Goal: Transaction & Acquisition: Obtain resource

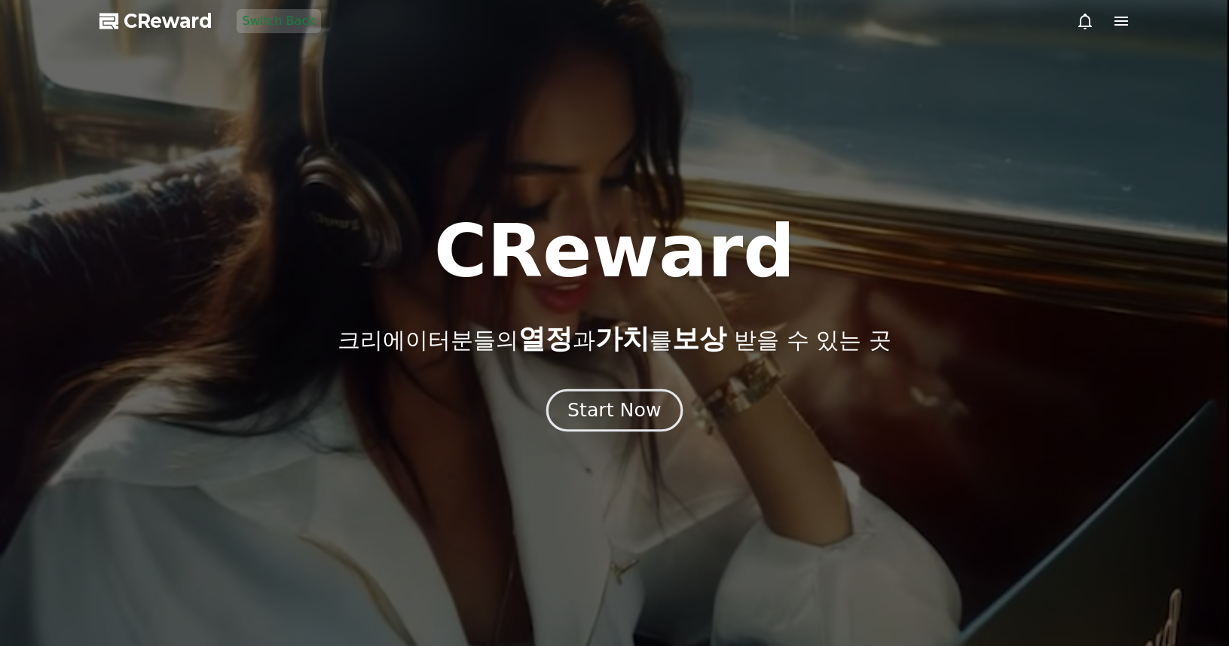
click at [661, 414] on button "Start Now" at bounding box center [614, 410] width 136 height 43
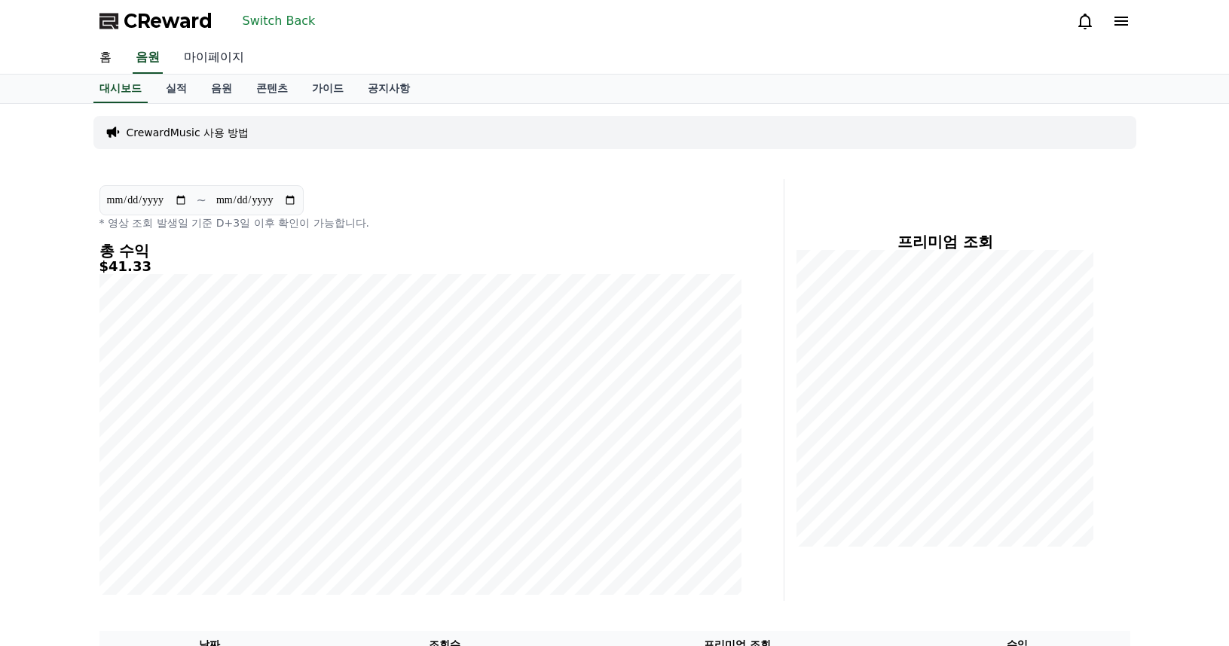
click at [231, 58] on link "마이페이지" at bounding box center [214, 58] width 84 height 32
select select "**********"
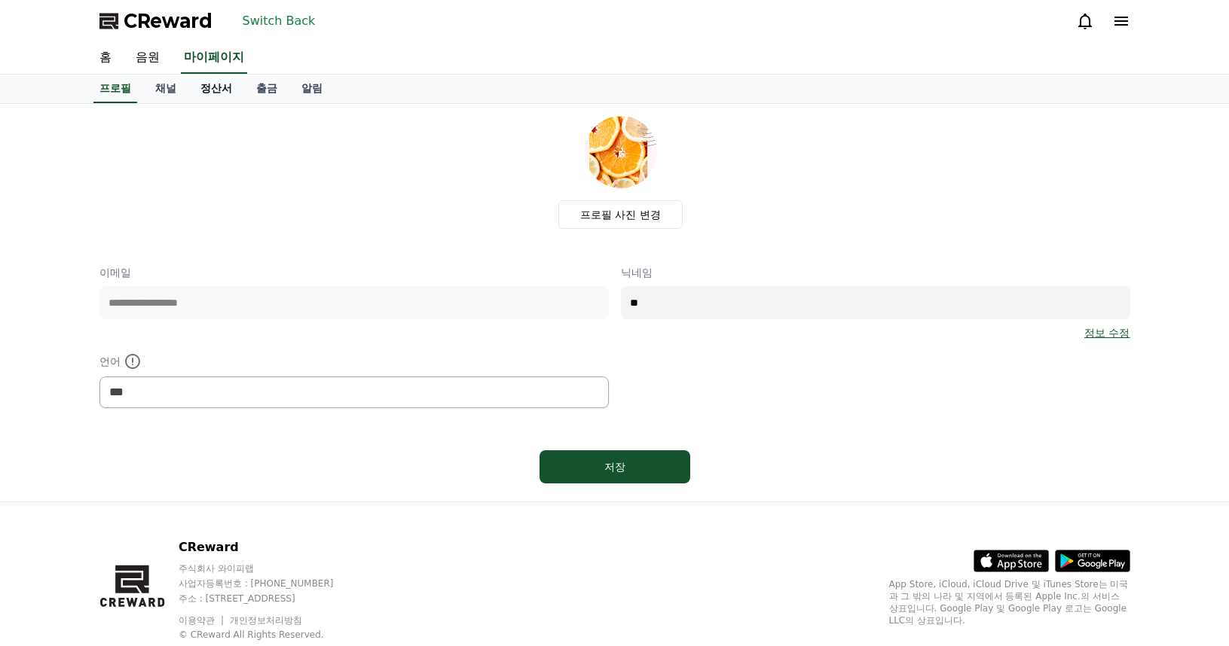
click at [221, 95] on link "정산서" at bounding box center [216, 89] width 56 height 29
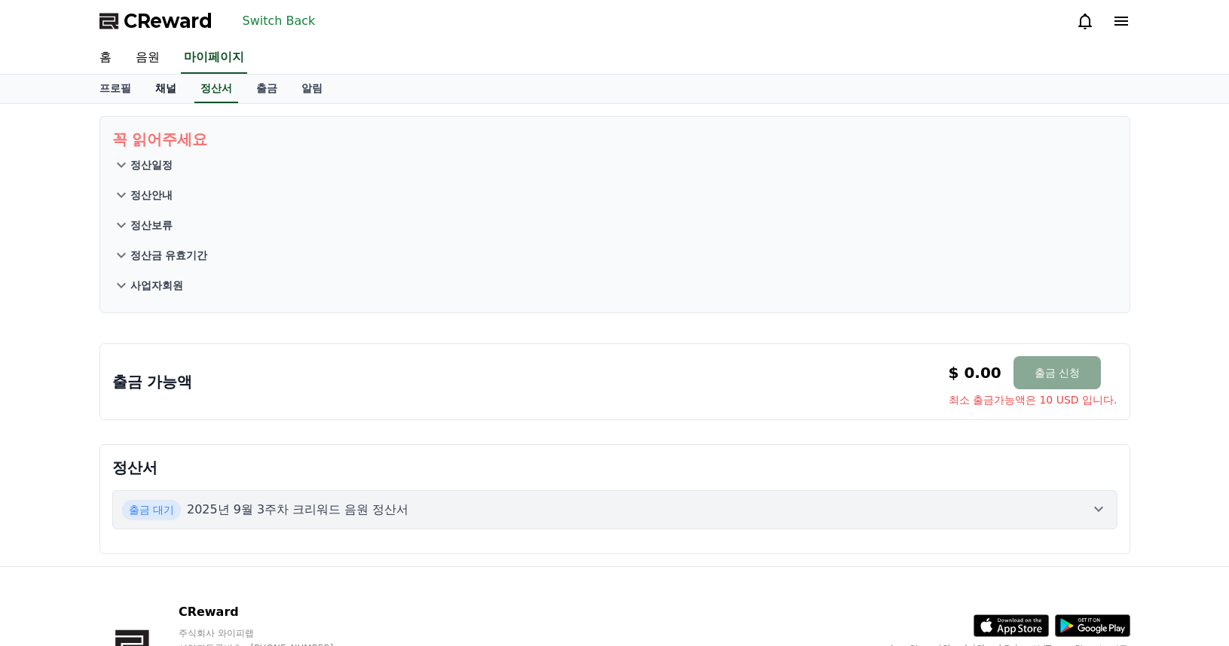
click at [168, 93] on link "채널" at bounding box center [165, 89] width 45 height 29
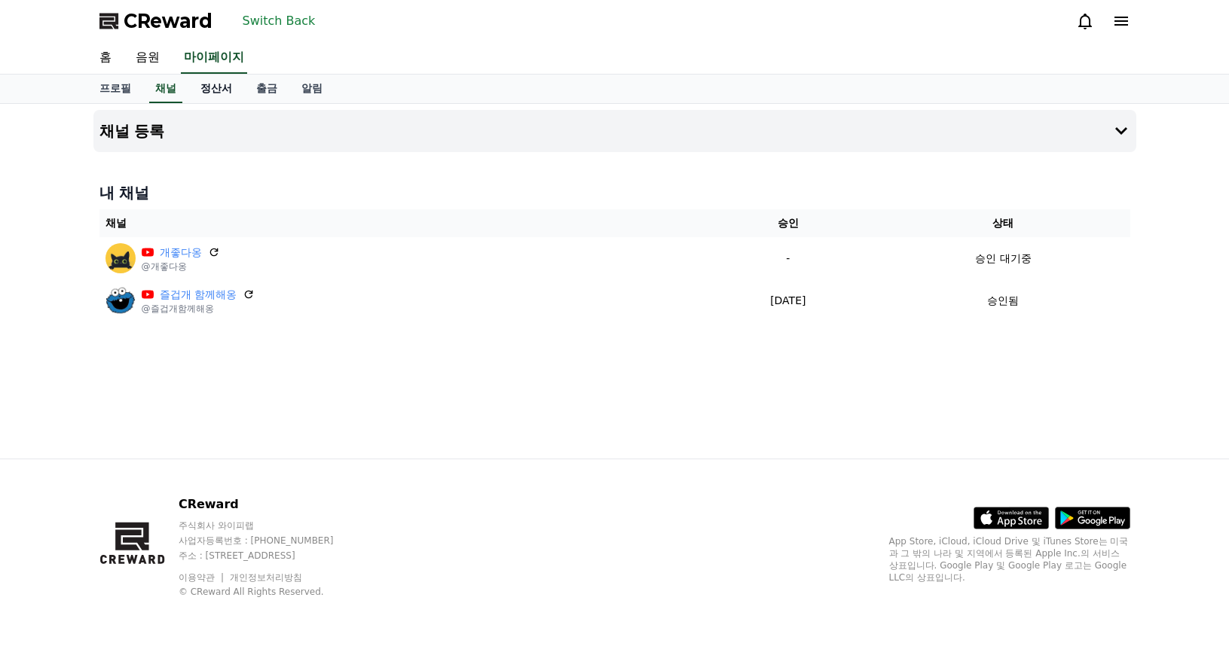
click at [225, 92] on link "정산서" at bounding box center [216, 89] width 56 height 29
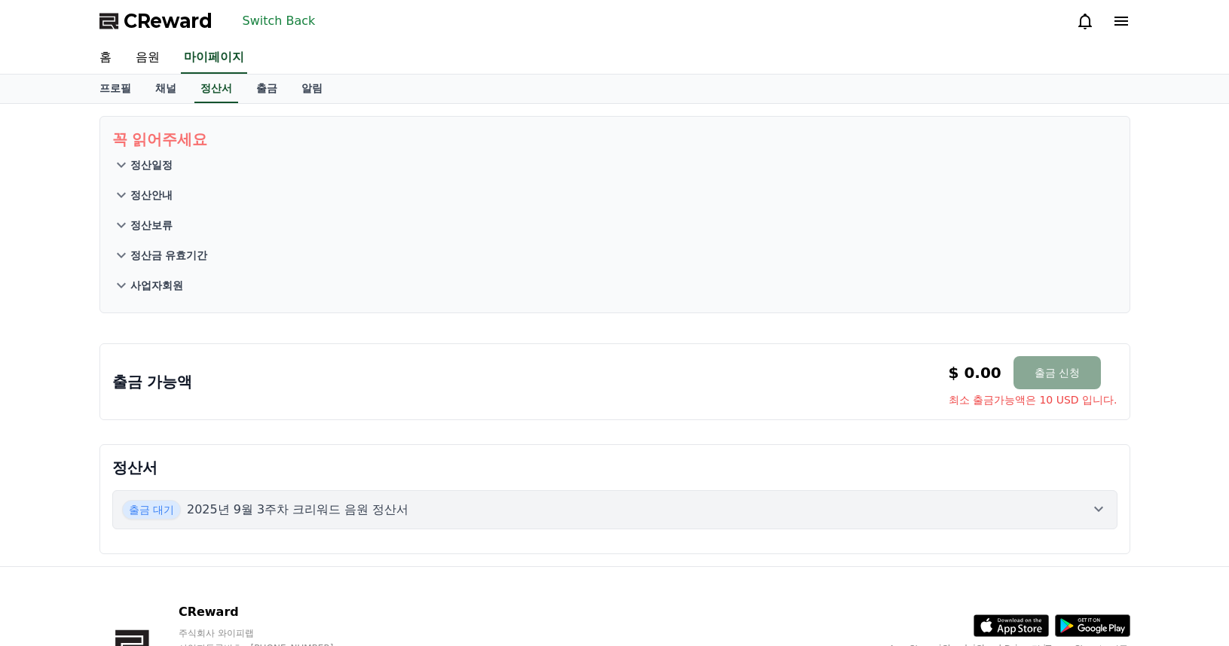
click at [461, 512] on div "출금 대기 2025년 9월 3주차 크리워드 음원 정산서" at bounding box center [614, 510] width 985 height 20
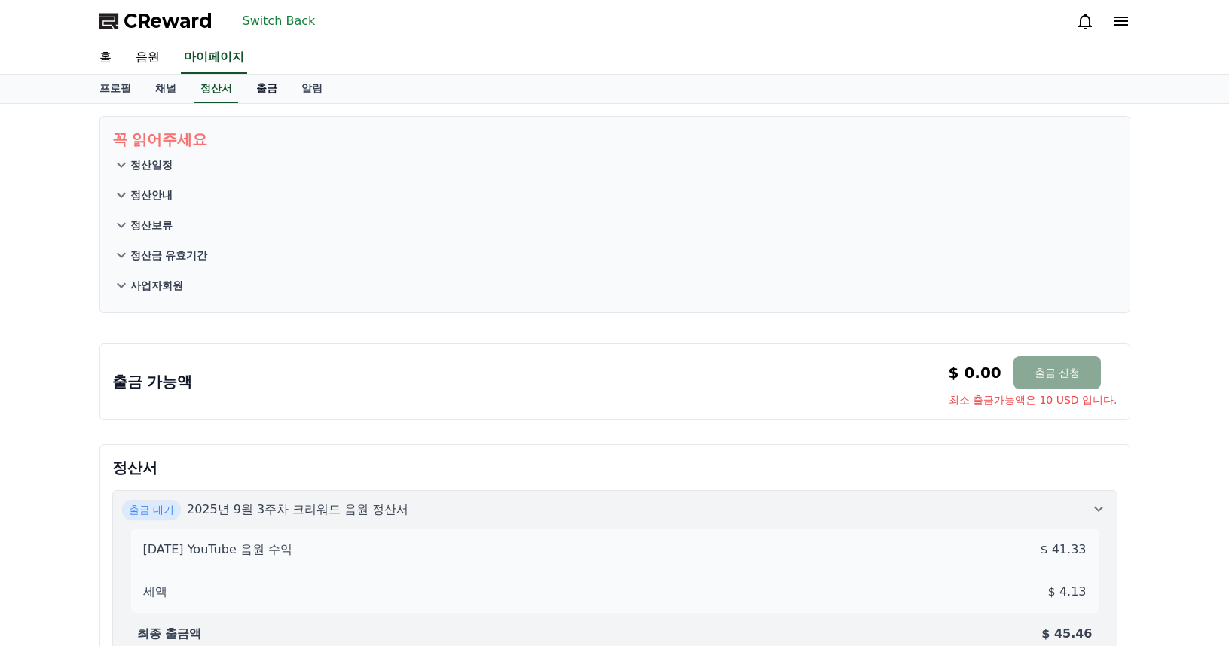
drag, startPoint x: 281, startPoint y: 110, endPoint x: 269, endPoint y: 94, distance: 19.9
click at [280, 107] on div "꼭 읽어주세요 정산일정 정산안내 정산보류 정산금 유효기간 사업자회원 출금 가능액 $ 0.00 출금 신청 최소 출금가능액은 10 USD 입니다.…" at bounding box center [614, 404] width 1055 height 601
click at [269, 94] on link "출금" at bounding box center [266, 89] width 45 height 29
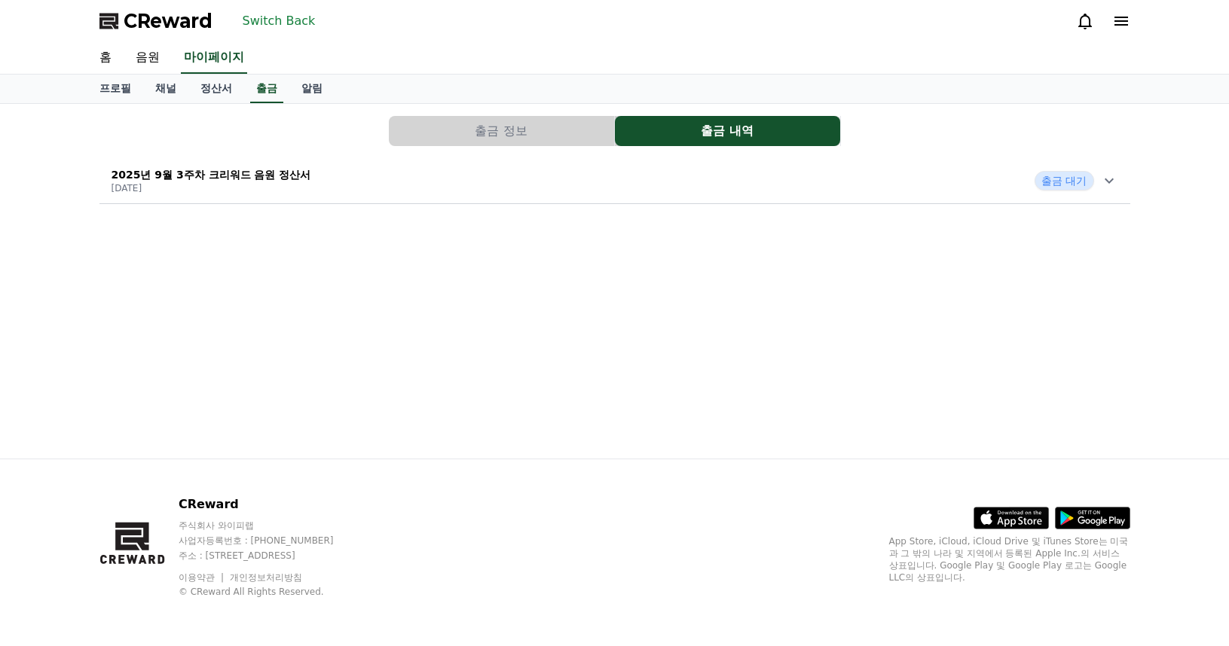
click at [445, 177] on div "2025년 9월 3주차 크리워드 음원 정산서 [DATE] 출금 대기" at bounding box center [614, 180] width 1031 height 39
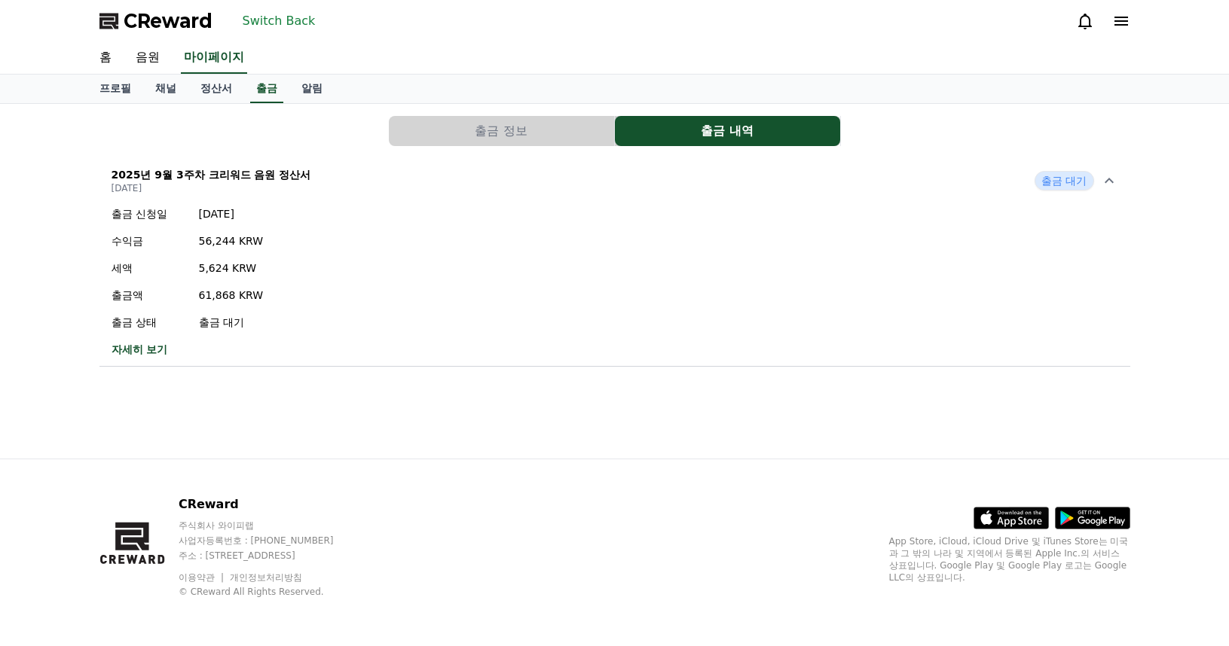
click at [499, 118] on button "출금 정보" at bounding box center [501, 131] width 225 height 30
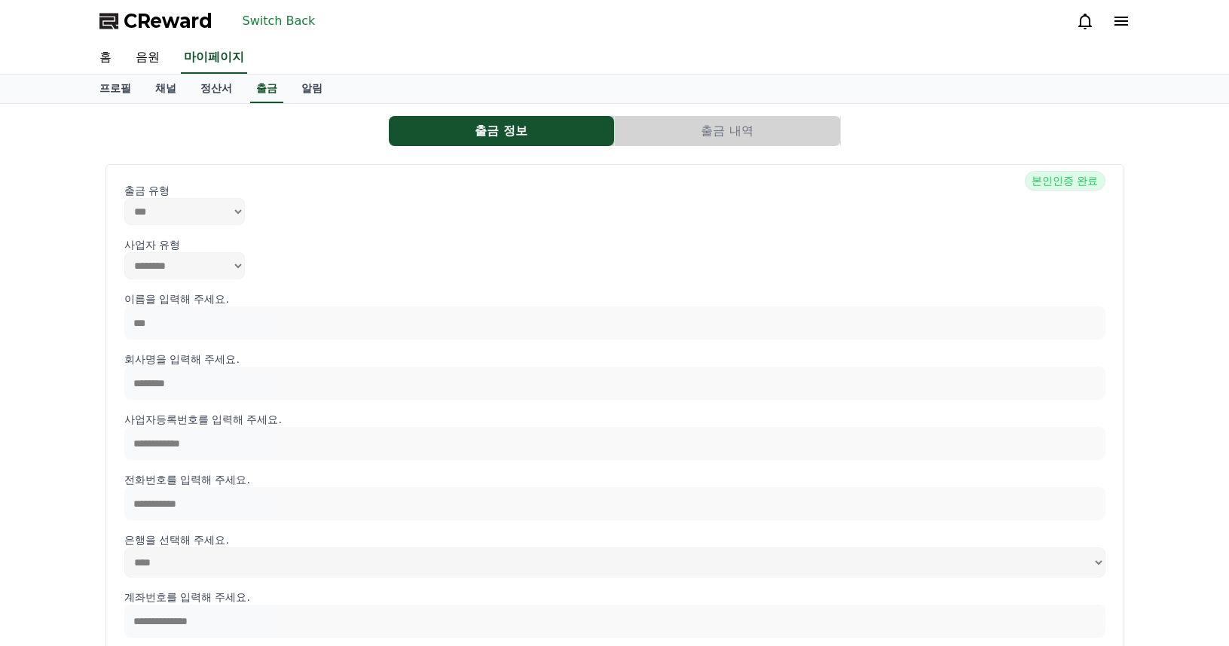
click at [710, 130] on button "출금 내역" at bounding box center [727, 131] width 225 height 30
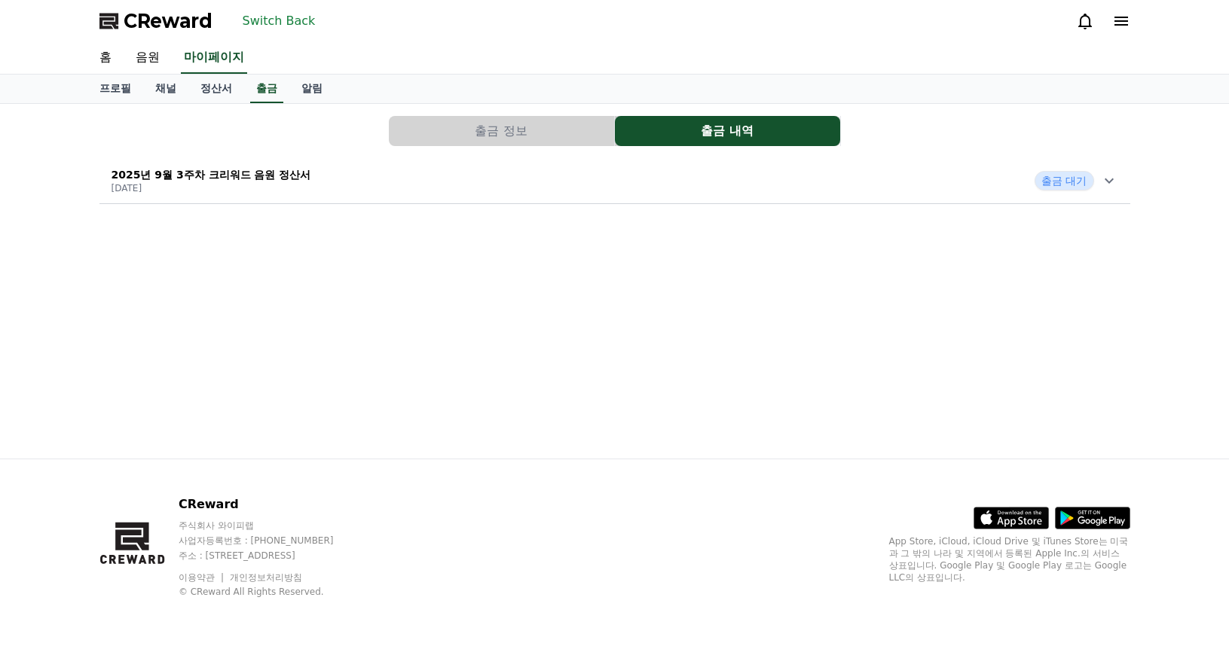
click at [453, 174] on div "2025년 9월 3주차 크리워드 음원 정산서 [DATE] 출금 대기" at bounding box center [614, 180] width 1031 height 39
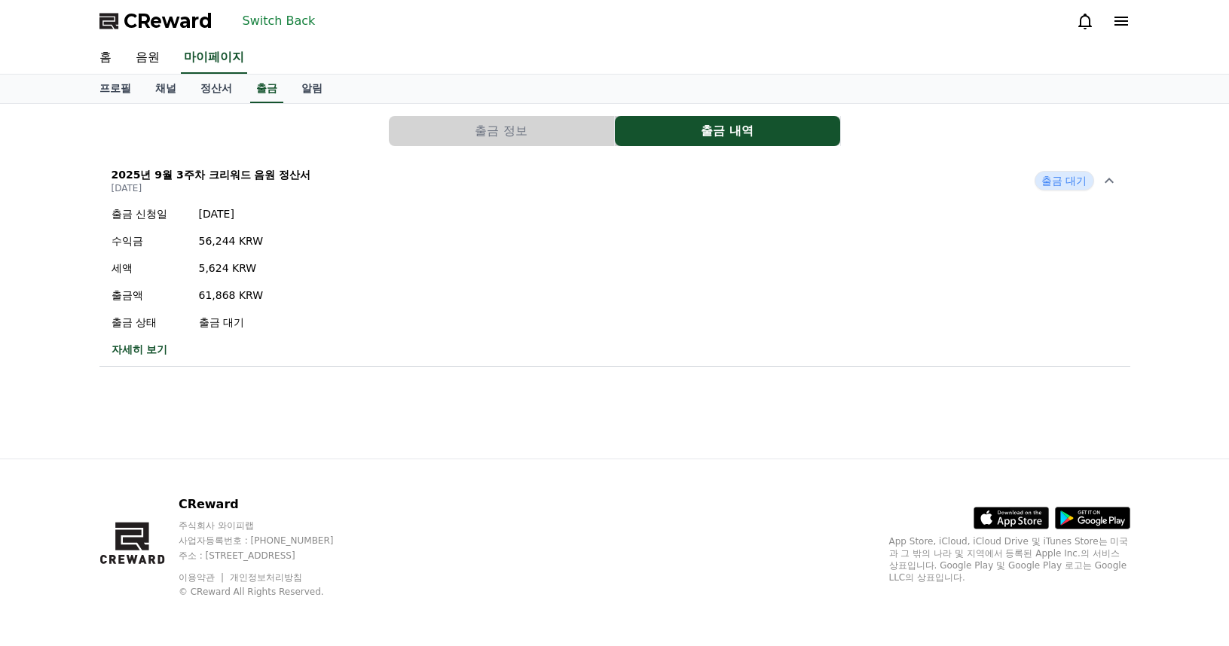
click at [317, 438] on div "출금 정보 출금 내역 2025년 9월 3주차 크리워드 음원 정산서 [DATE] 출금 대기 출금 신청일 [DATE] 수익금 56,244 KRW …" at bounding box center [614, 281] width 1055 height 355
click at [209, 85] on link "정산서" at bounding box center [216, 89] width 56 height 29
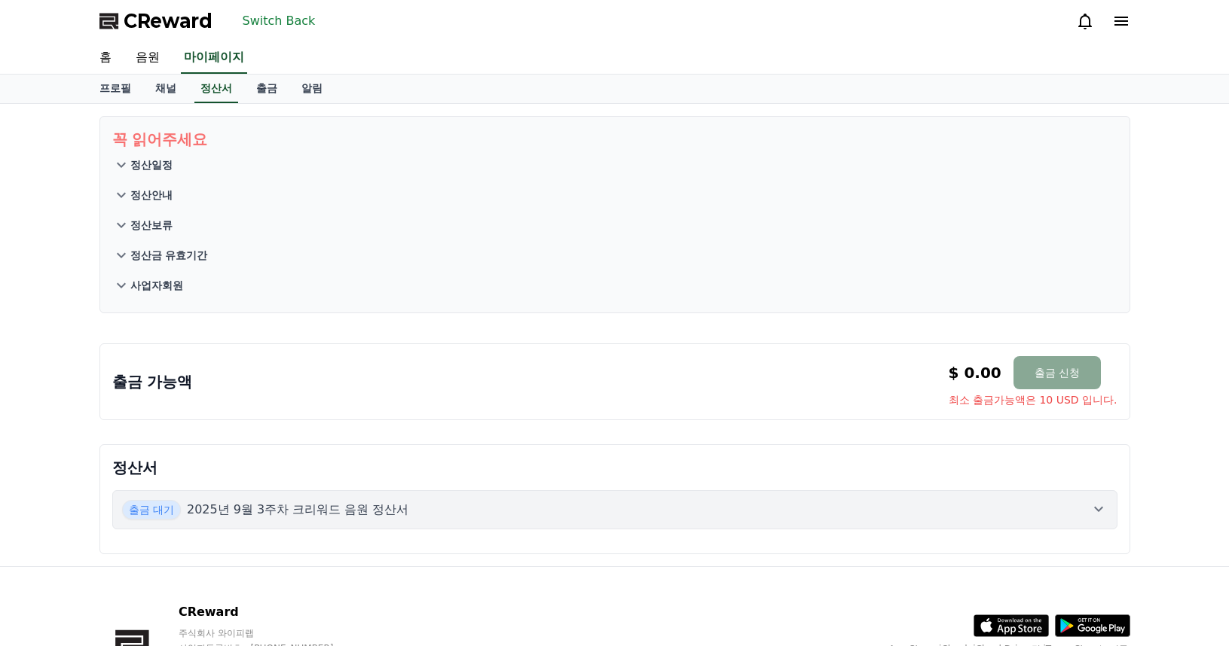
click at [181, 158] on button "정산일정" at bounding box center [614, 165] width 1005 height 30
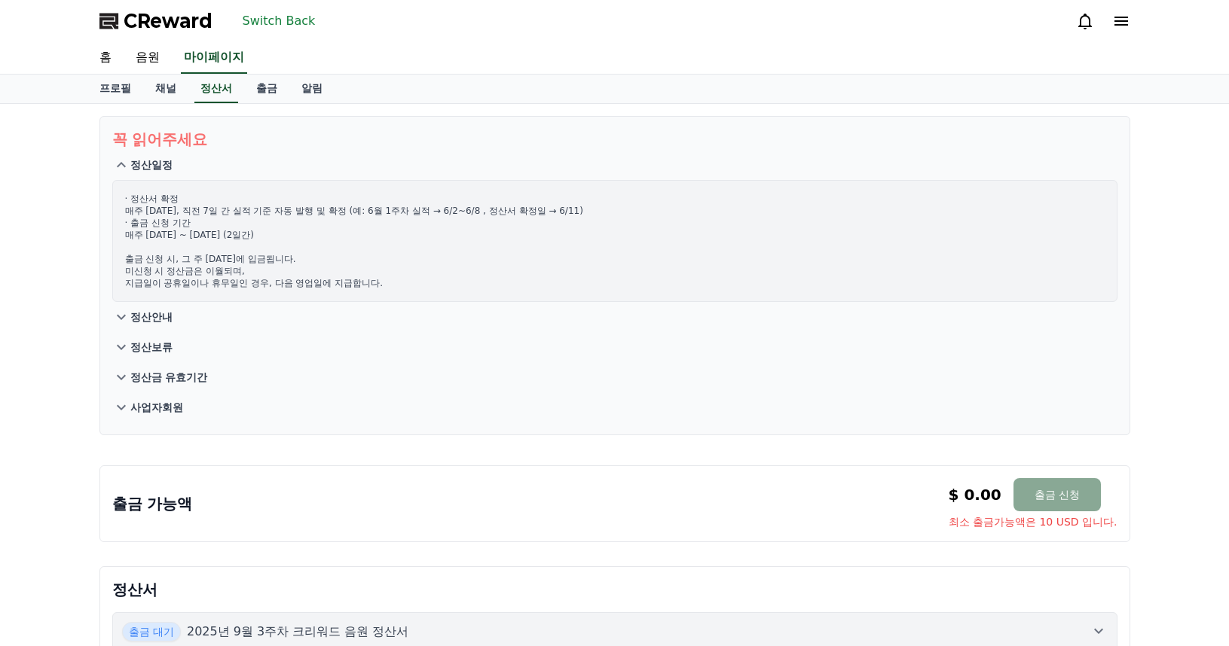
click at [170, 159] on p "정산일정" at bounding box center [151, 164] width 42 height 15
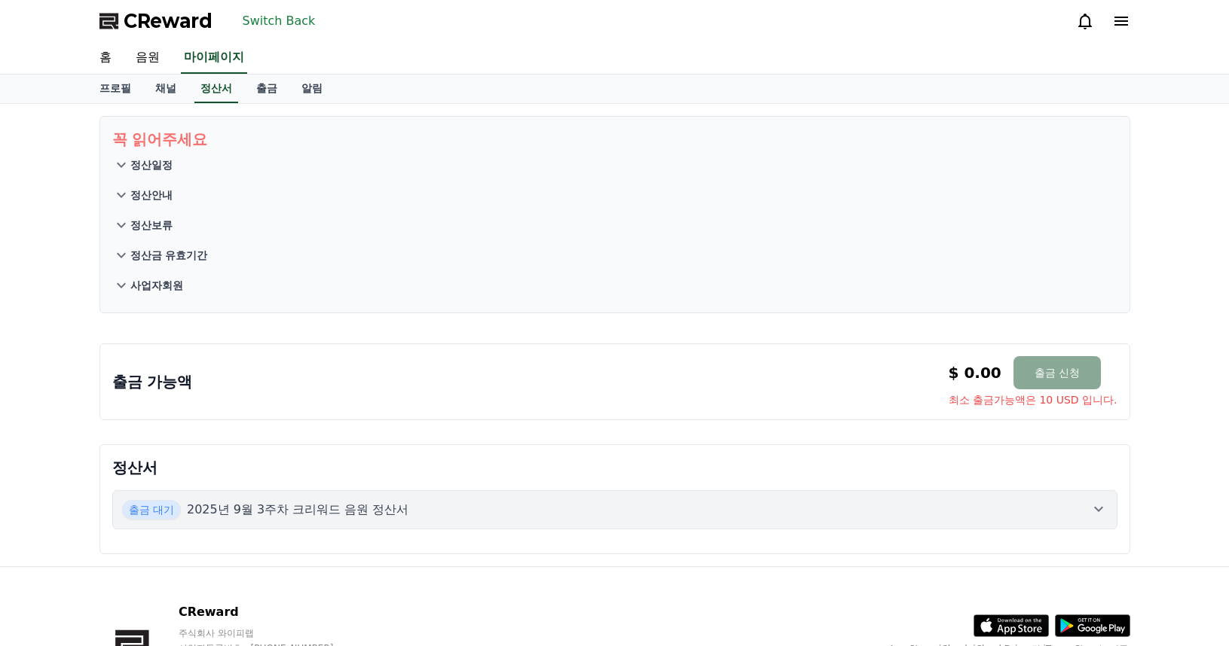
click at [165, 284] on p "사업자회원" at bounding box center [156, 285] width 53 height 15
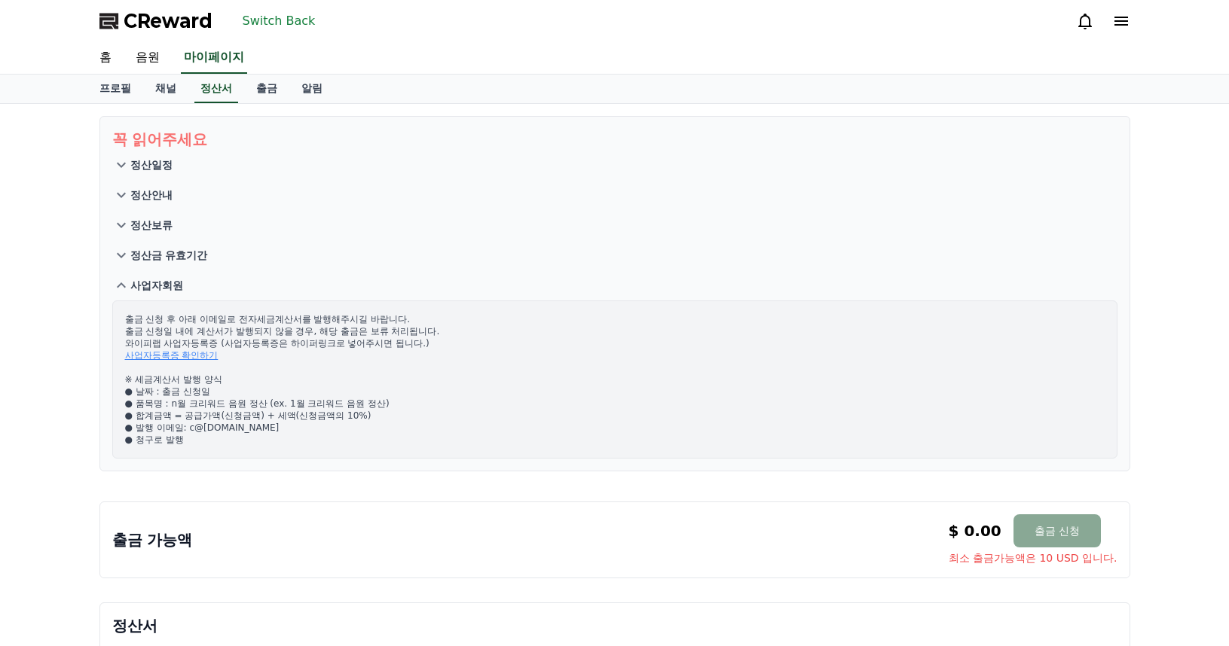
drag, startPoint x: 300, startPoint y: 429, endPoint x: 190, endPoint y: 432, distance: 110.0
click at [190, 432] on p "출금 신청 후 아래 이메일로 전자세금계산서를 발행해주시길 바랍니다. 출금 신청일 내에 계산서가 발행되지 않을 경우, 해당 출금은 보류 처리됩니…" at bounding box center [614, 379] width 979 height 133
copy p "c@[DOMAIN_NAME]"
click at [249, 455] on div "출금 신청 후 아래 이메일로 전자세금계산서를 발행해주시길 바랍니다. 출금 신청일 내에 계산서가 발행되지 않을 경우, 해당 출금은 보류 처리됩니…" at bounding box center [614, 380] width 1005 height 158
click at [316, 505] on div "출금 가능액 $ 0.00 출금 신청 최소 출금가능액은 10 USD 입니다. $ 0.00 출금 신청 최소 출금가능액은 10 USD 입니다." at bounding box center [614, 540] width 1031 height 77
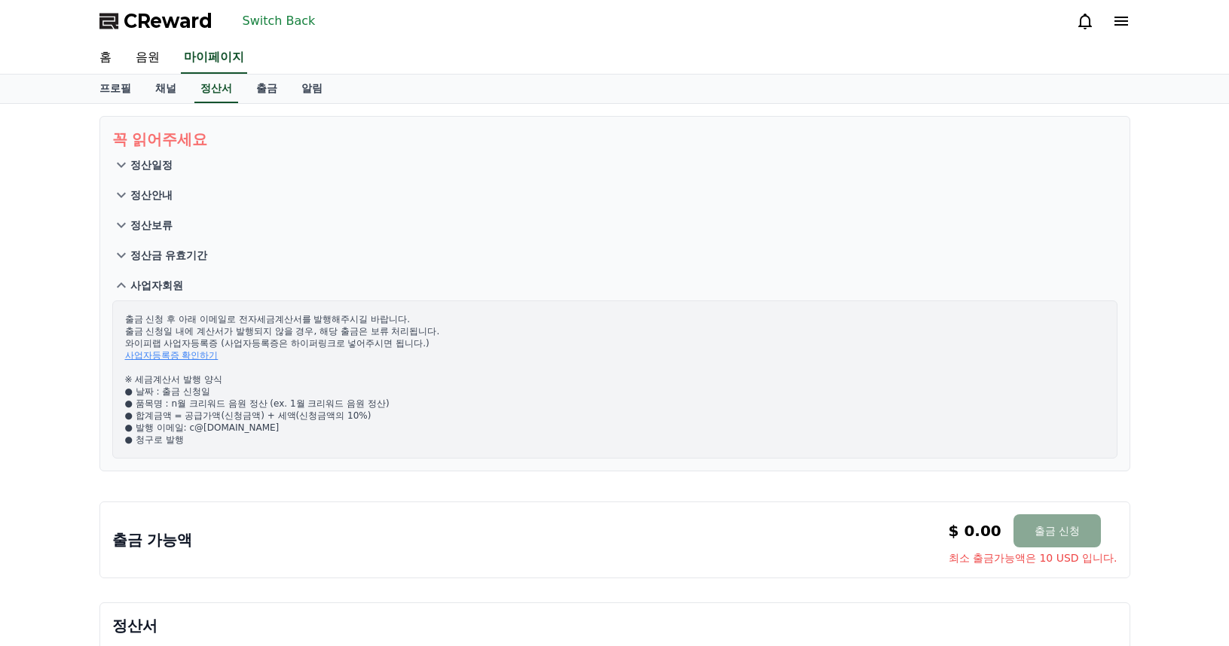
click at [262, 21] on button "Switch Back" at bounding box center [279, 21] width 85 height 24
